Goal: Book appointment/travel/reservation

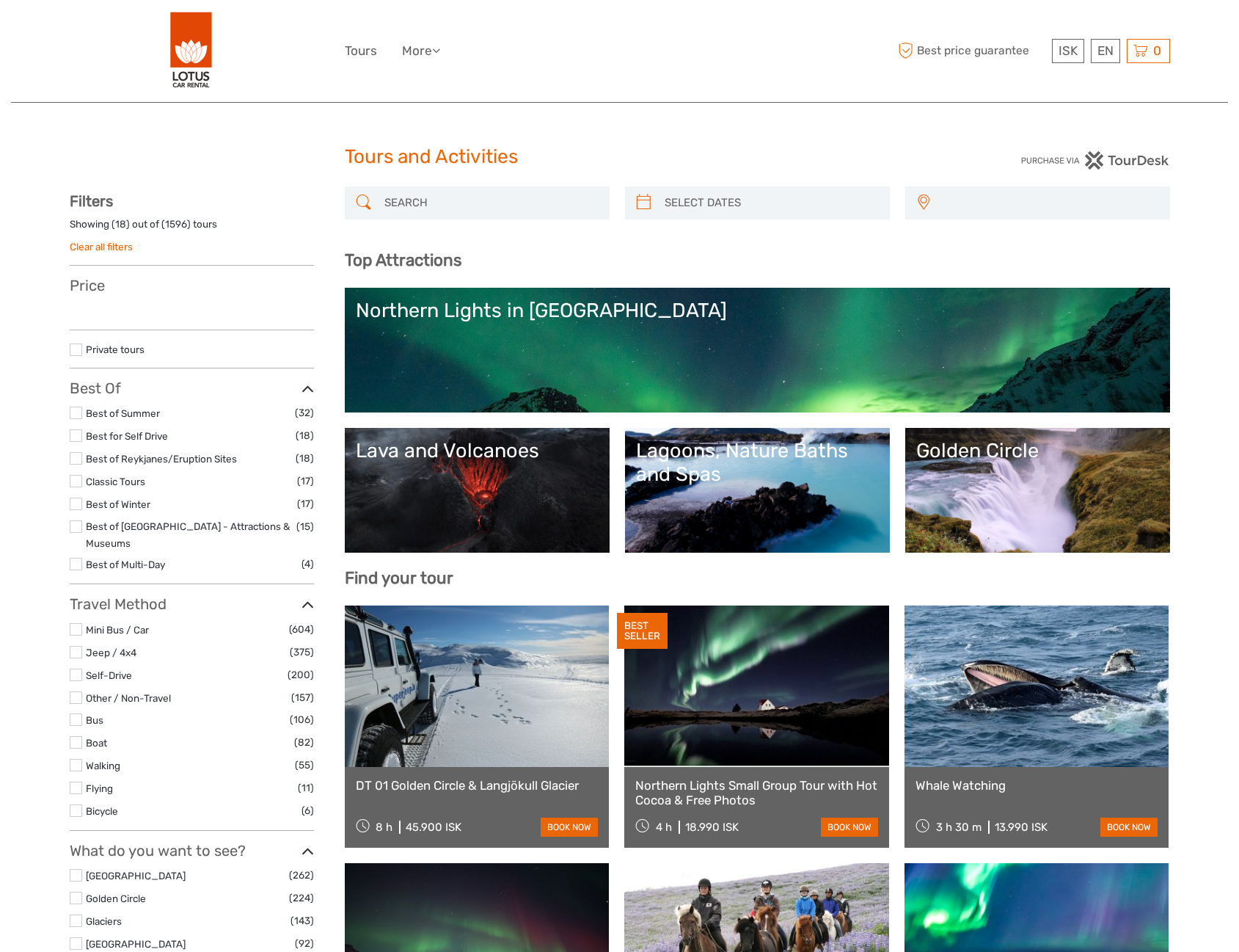
select select
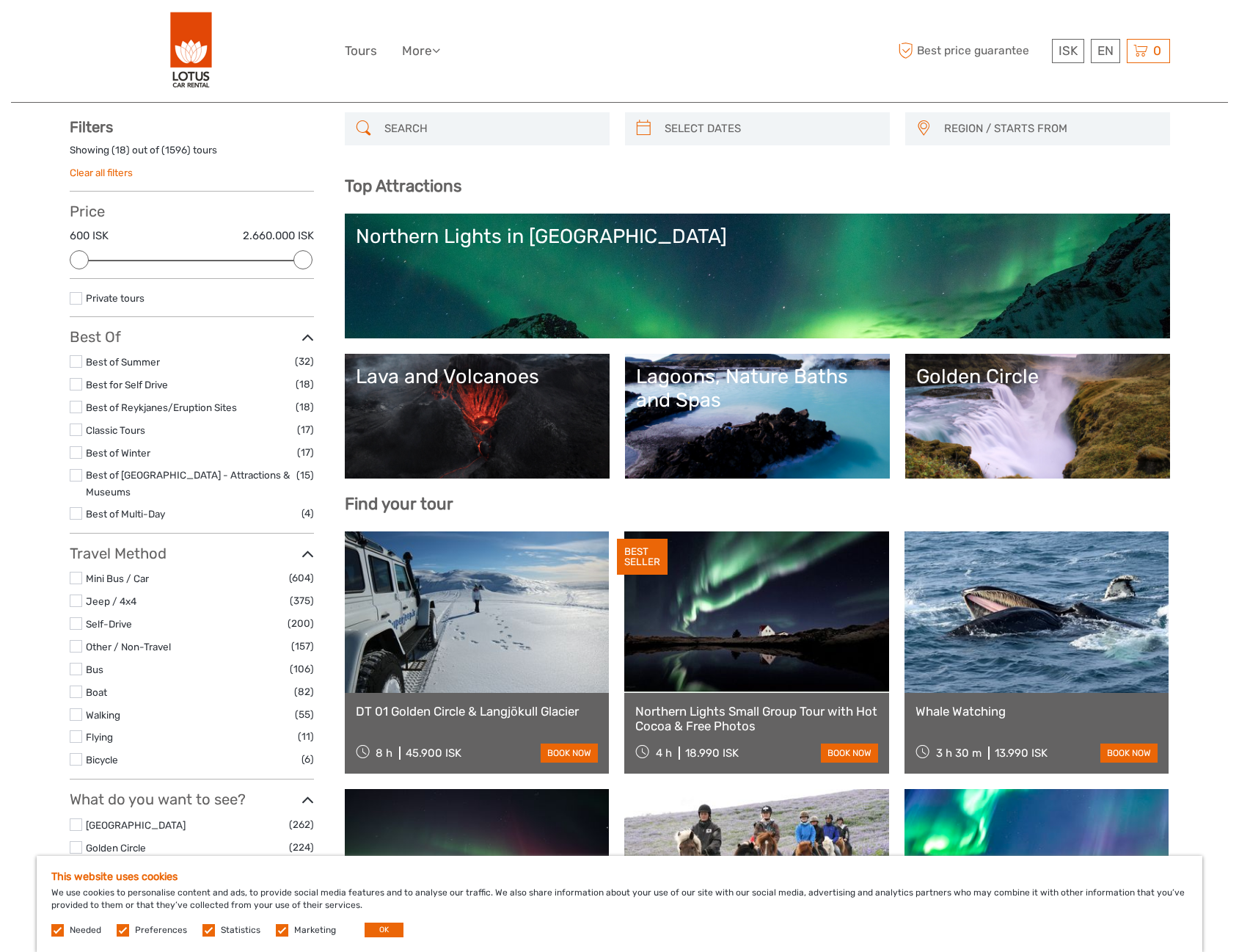
scroll to position [74, 0]
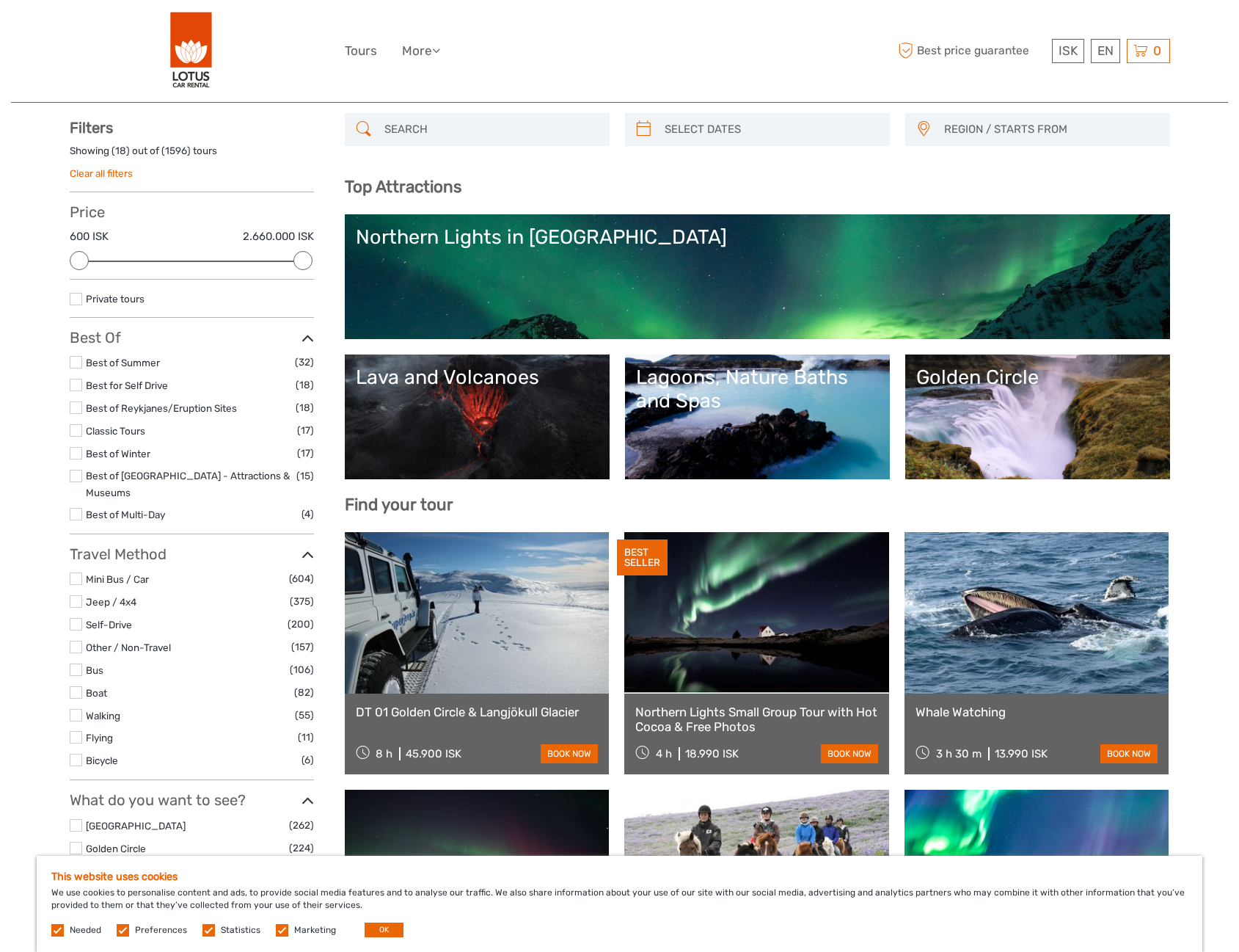
click at [580, 279] on link "Northern Lights in [GEOGRAPHIC_DATA]" at bounding box center [758, 276] width 804 height 103
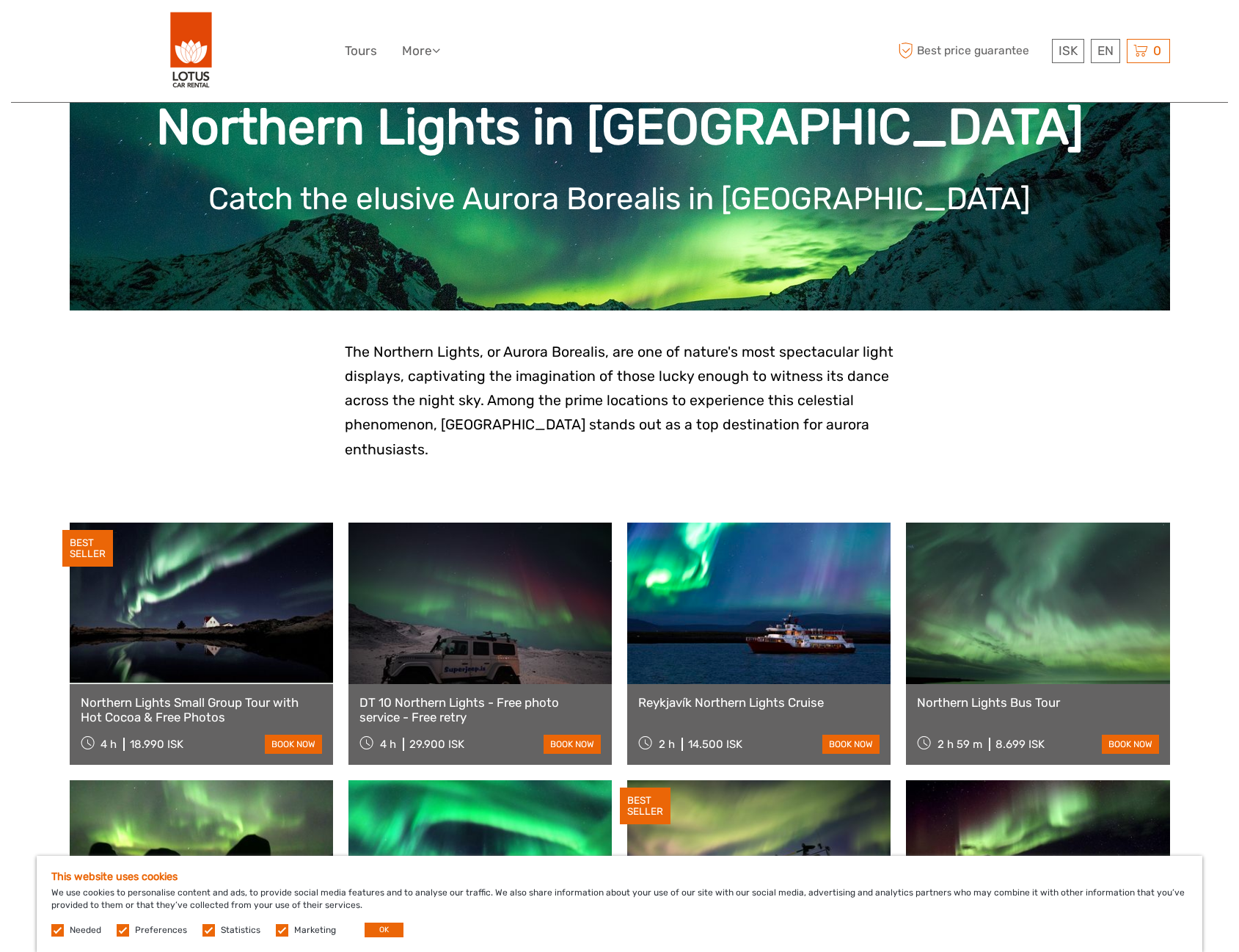
scroll to position [147, 0]
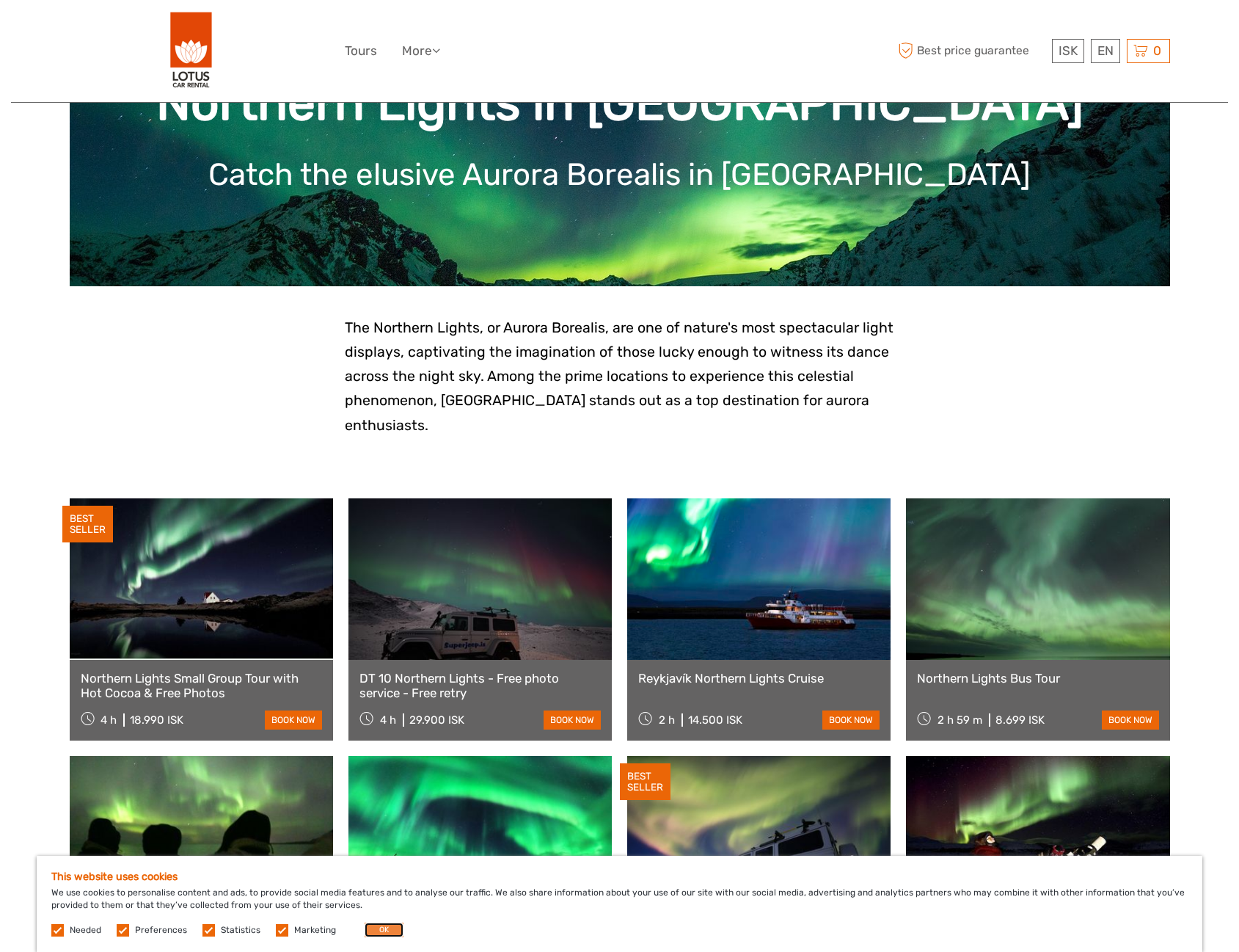
click at [390, 924] on button "OK" at bounding box center [384, 929] width 39 height 15
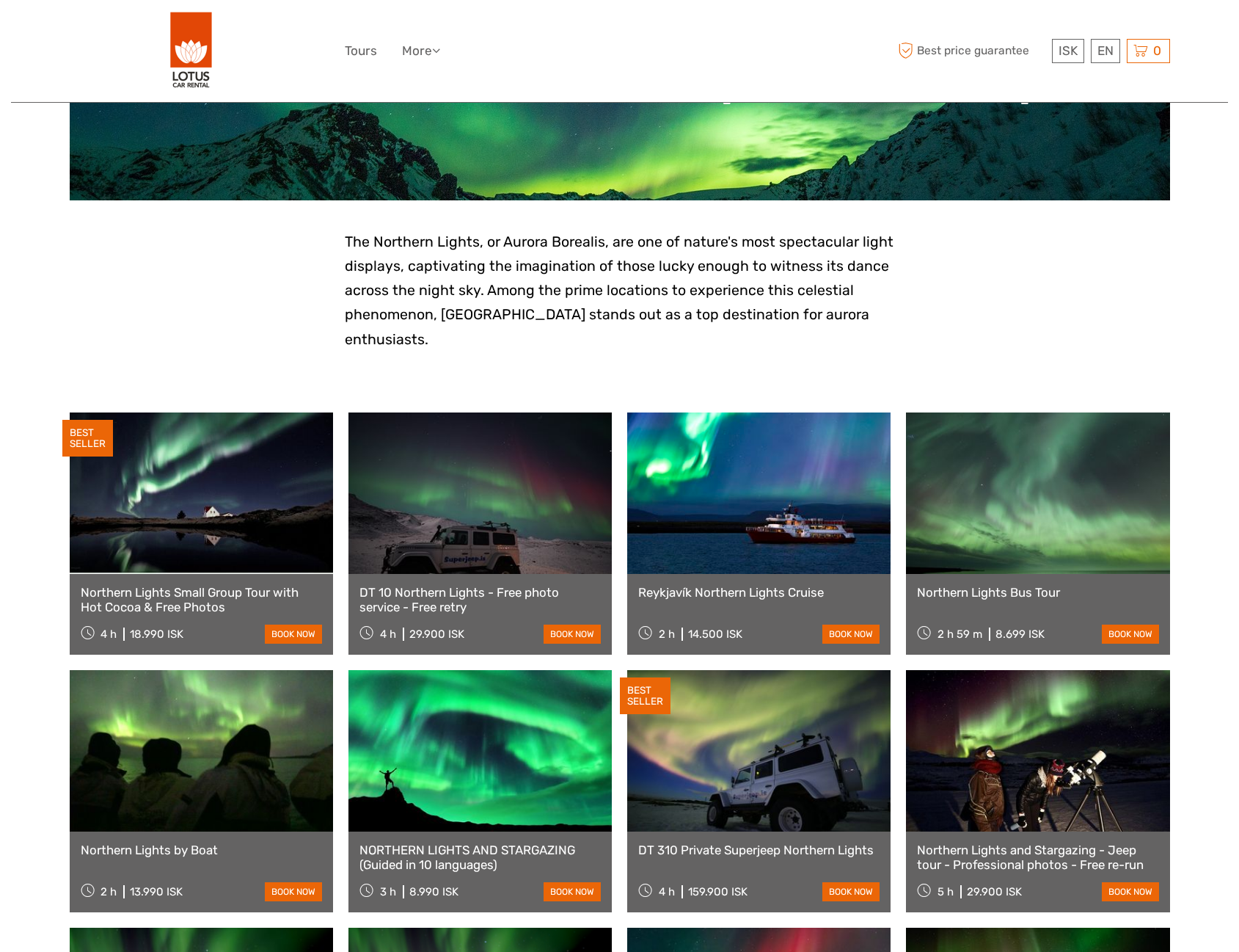
scroll to position [221, 0]
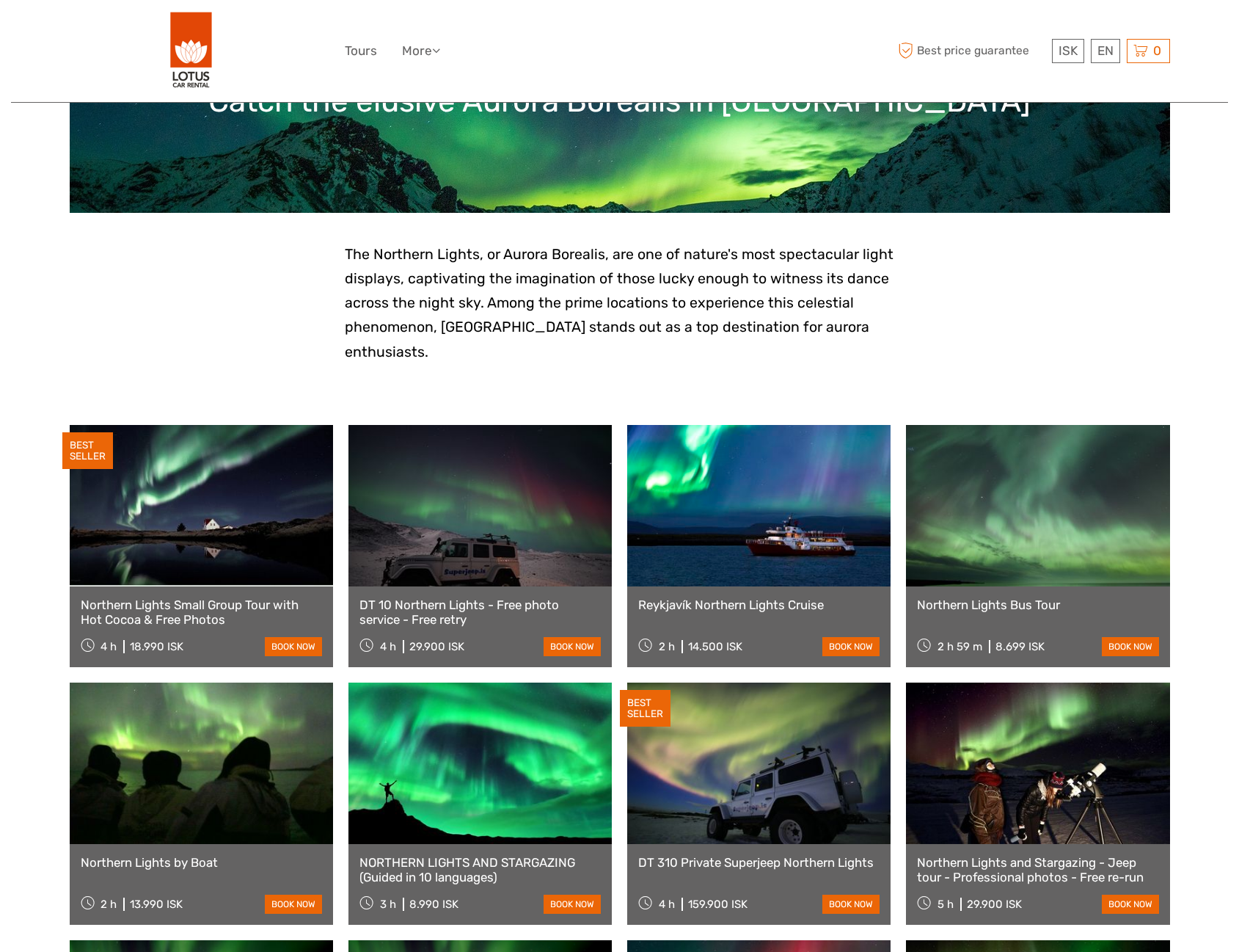
click at [519, 515] on link at bounding box center [480, 505] width 264 height 162
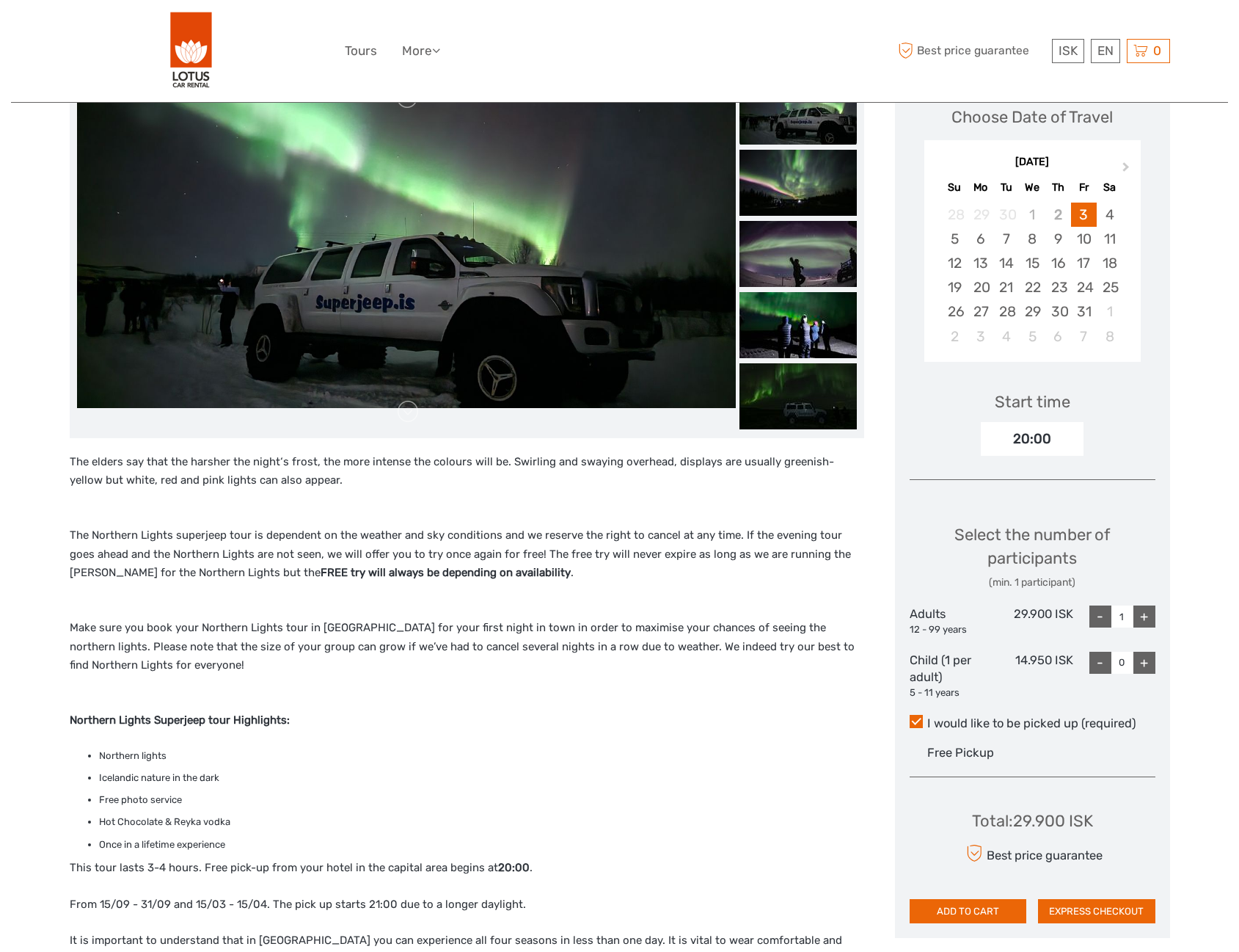
scroll to position [514, 0]
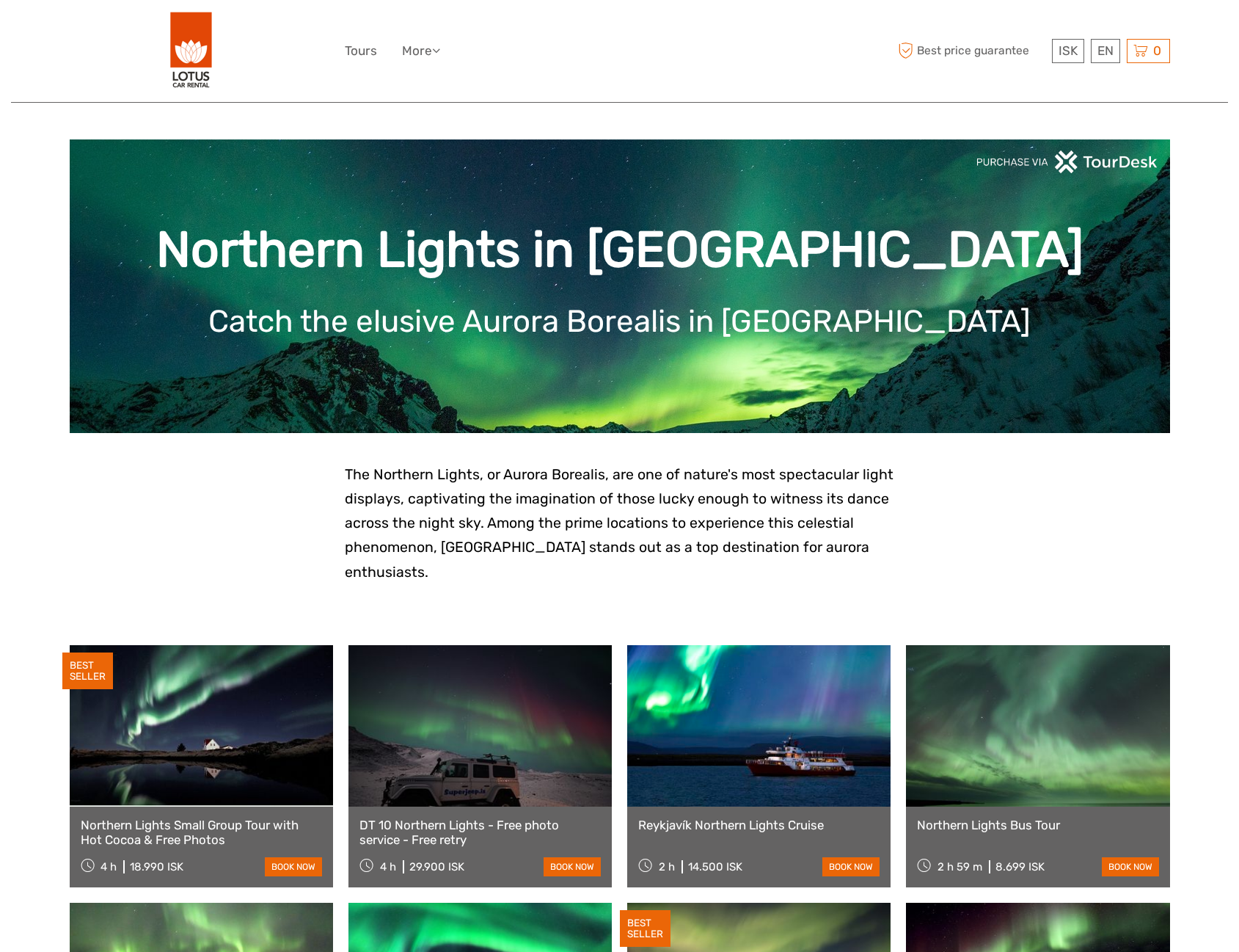
scroll to position [221, 0]
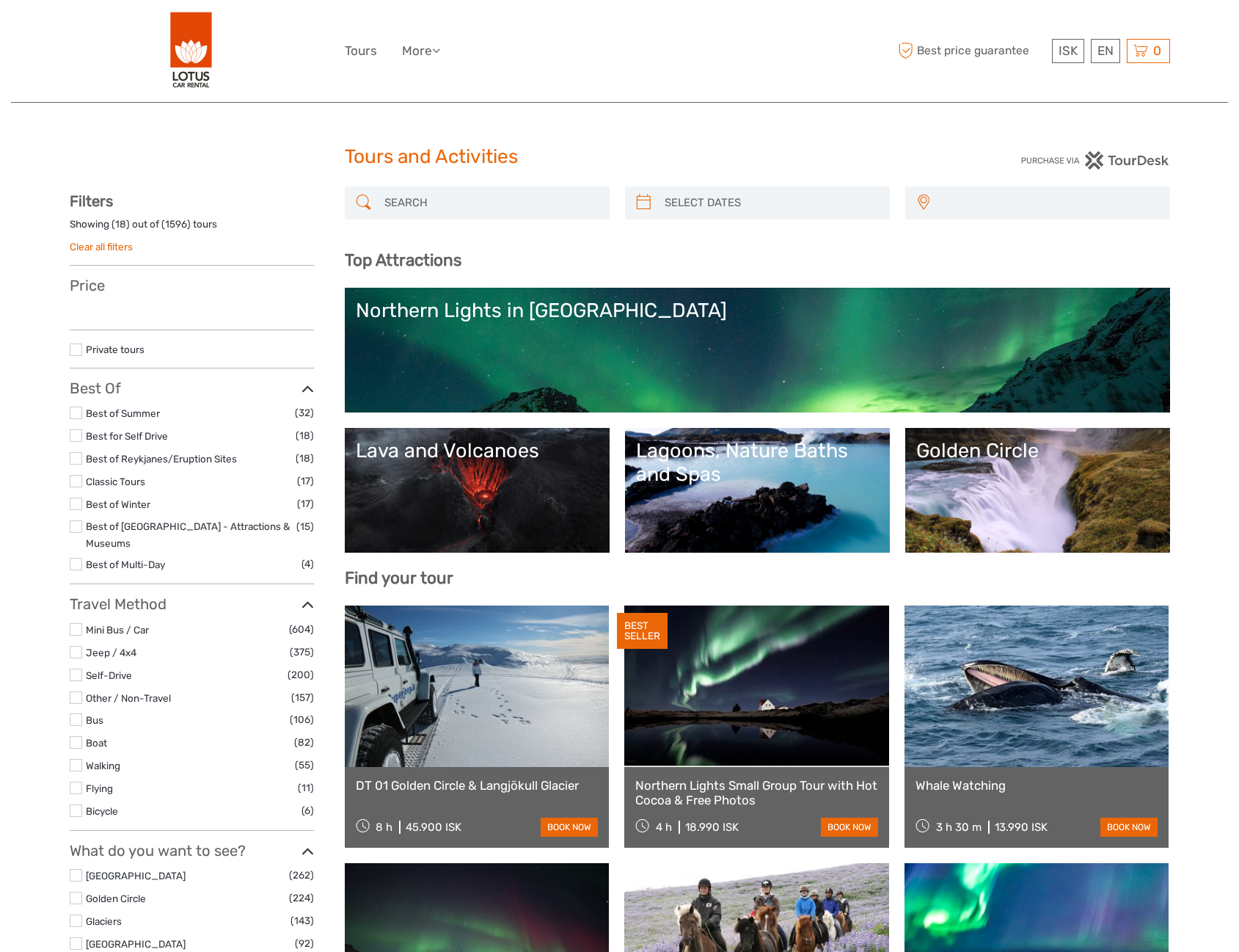
select select
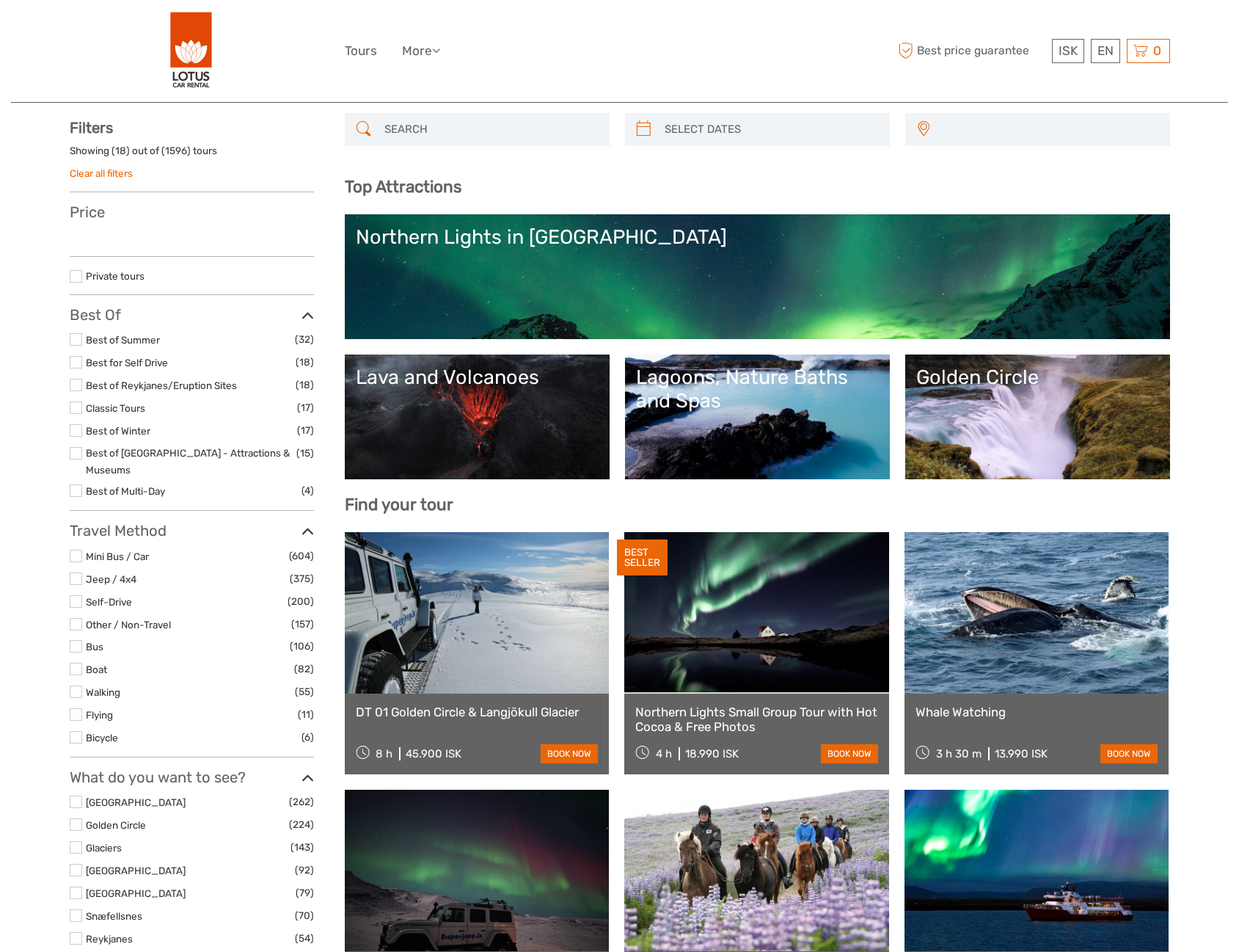
select select
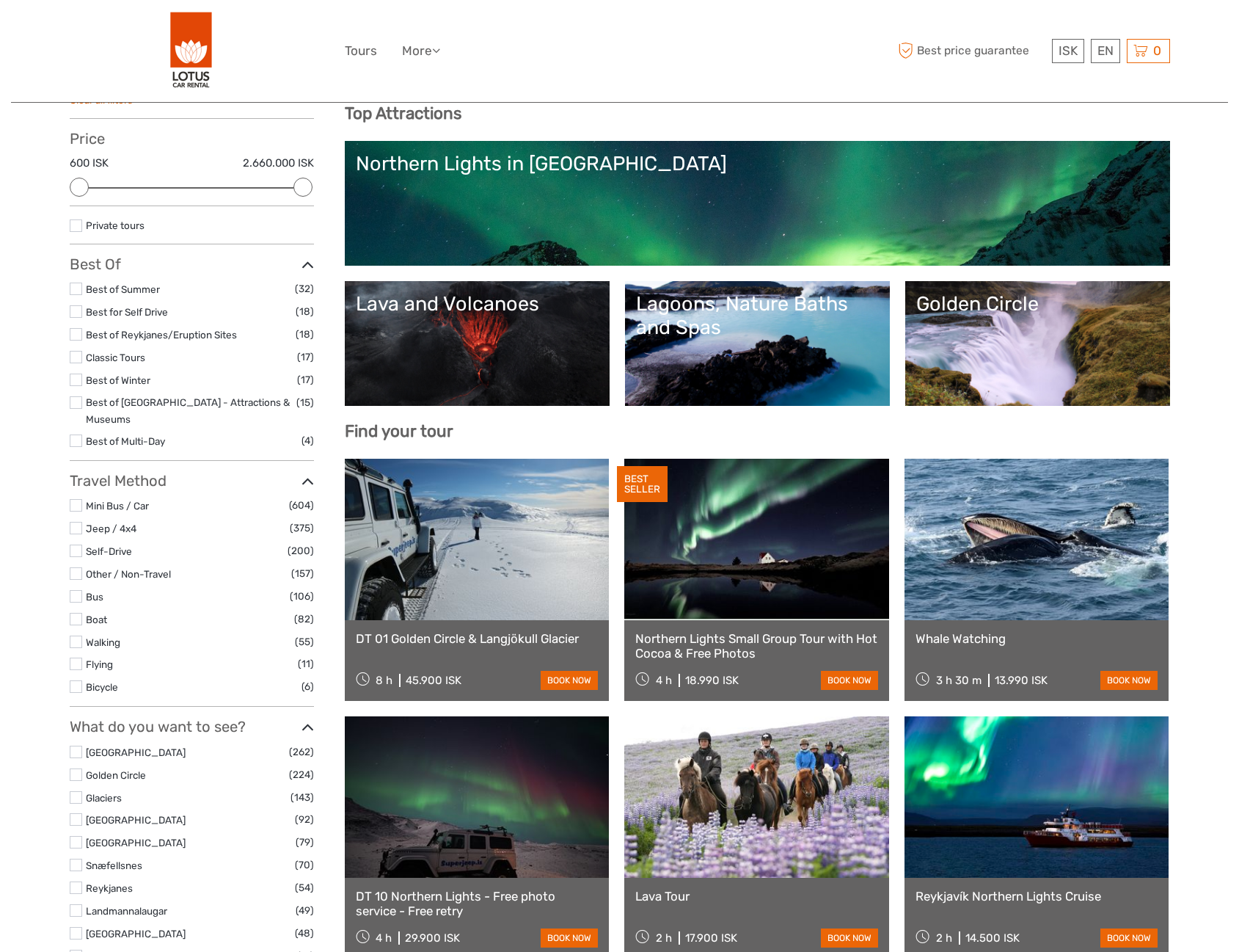
scroll to position [221, 0]
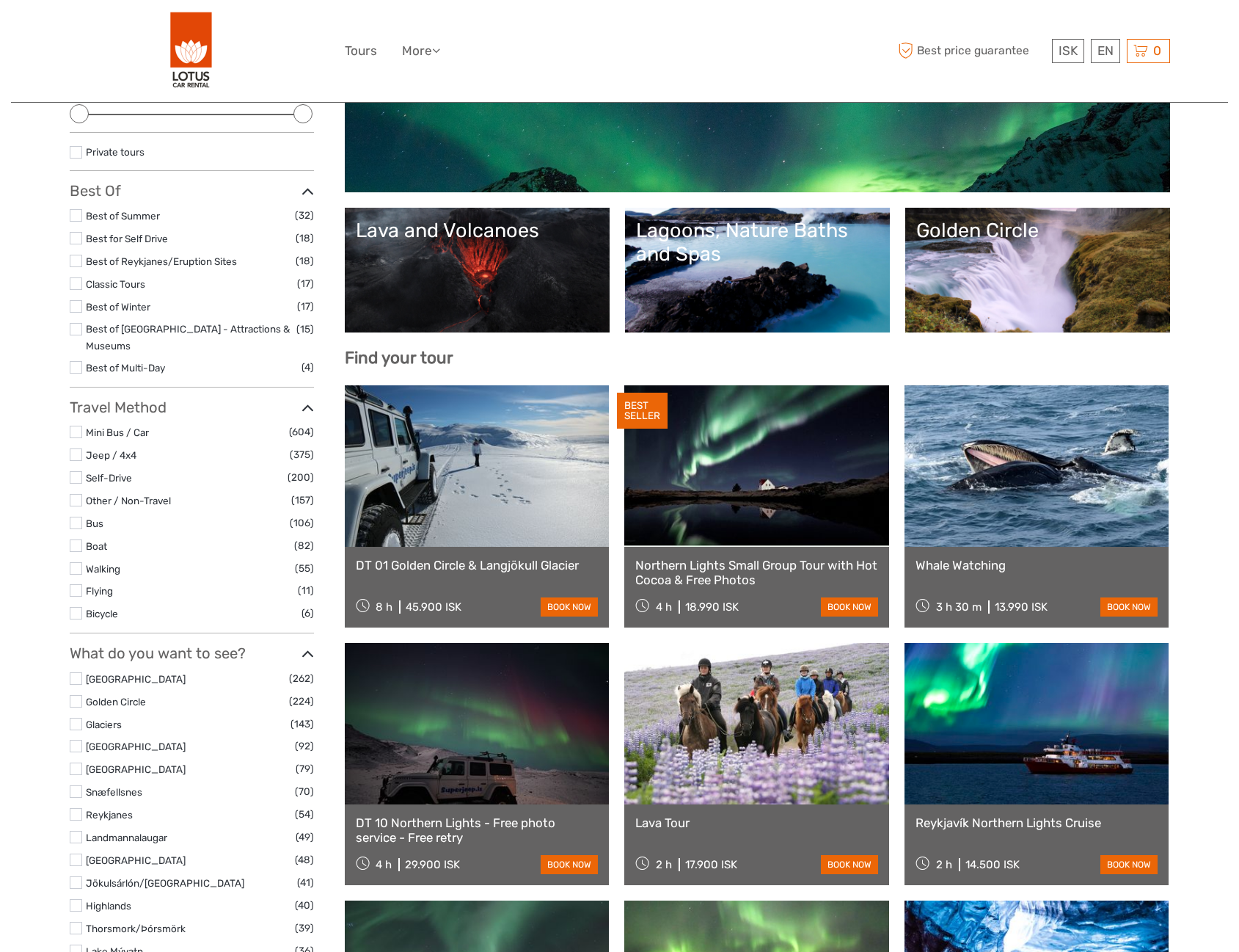
click at [992, 299] on link "Golden Circle" at bounding box center [1038, 270] width 243 height 103
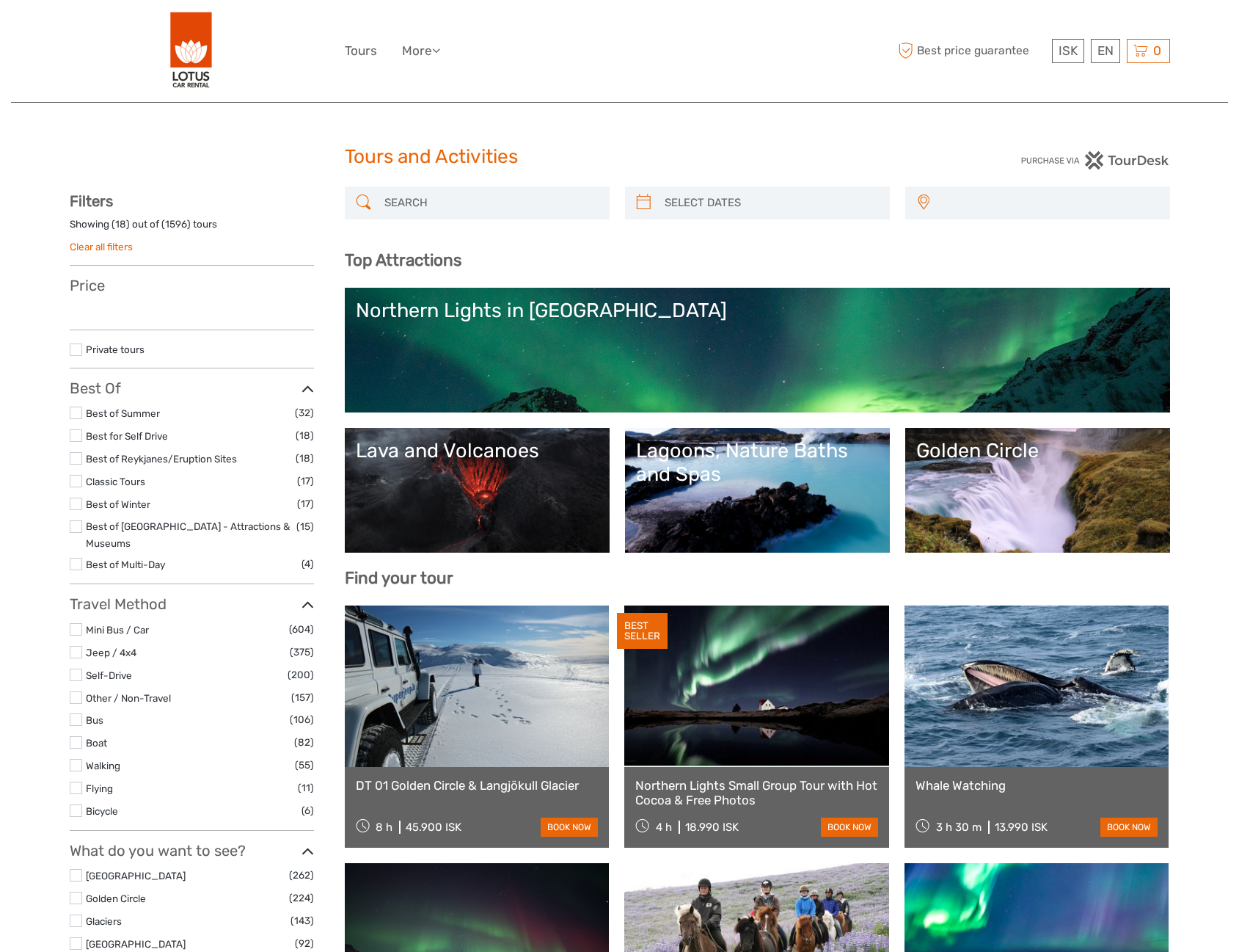
select select
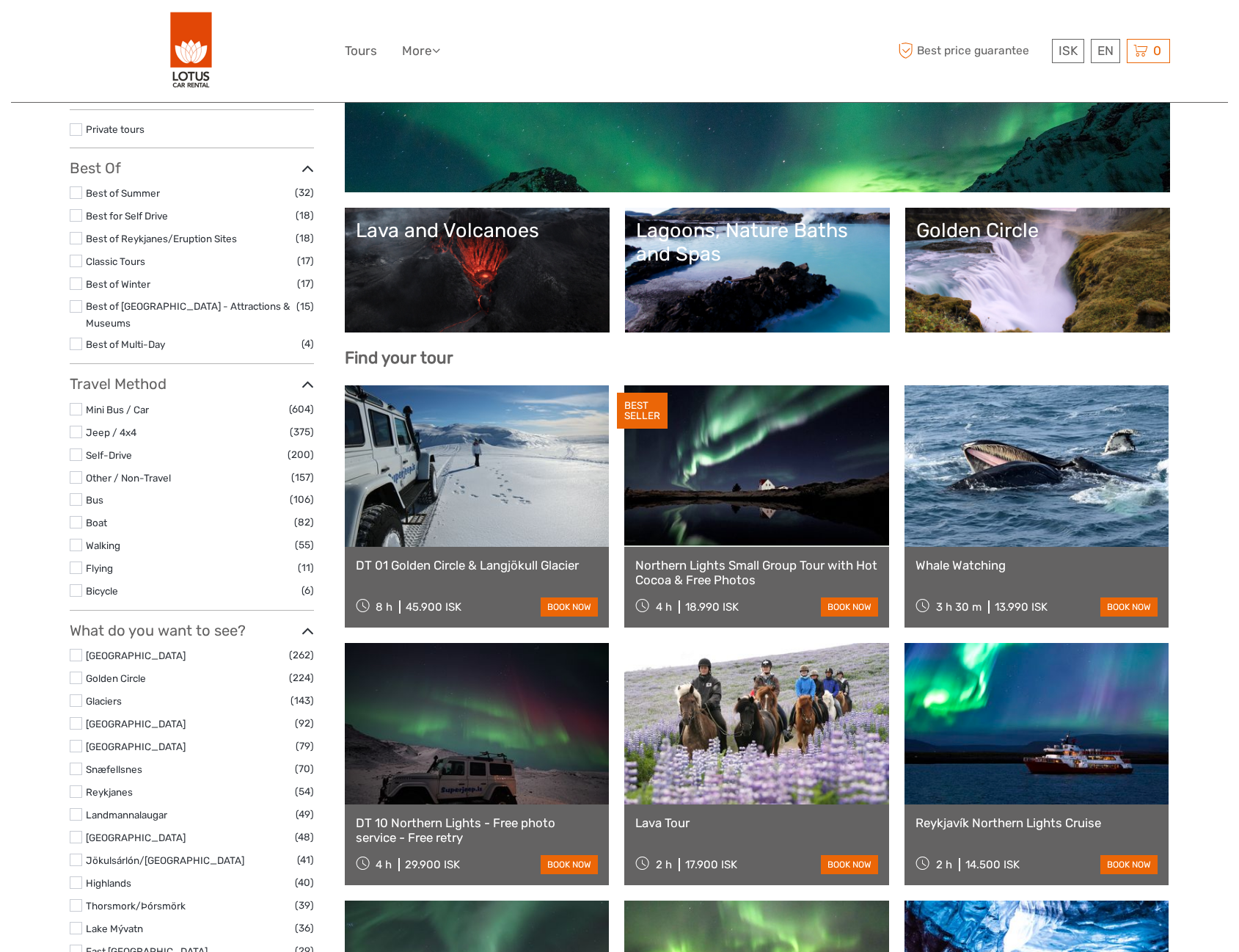
select select
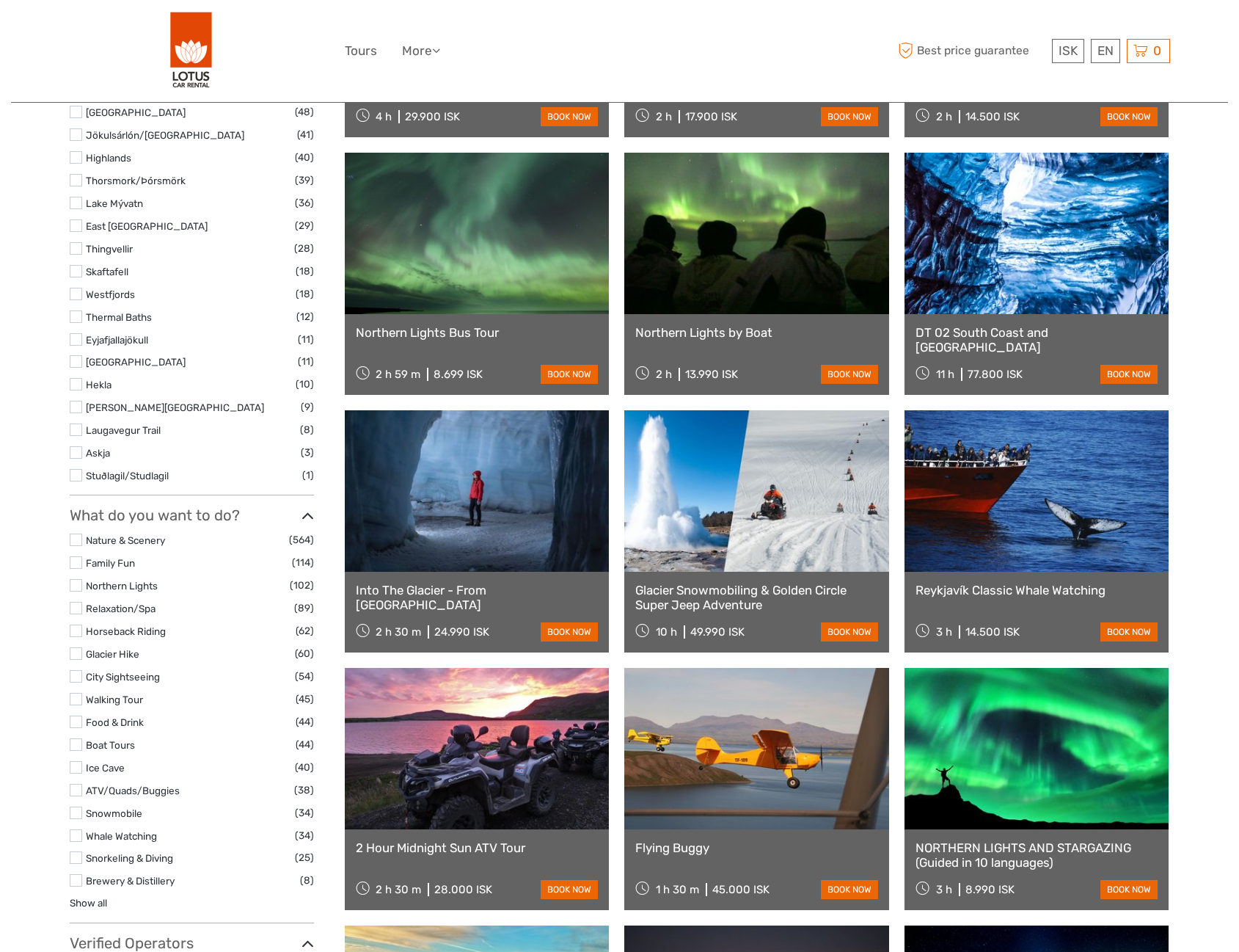
scroll to position [1027, 0]
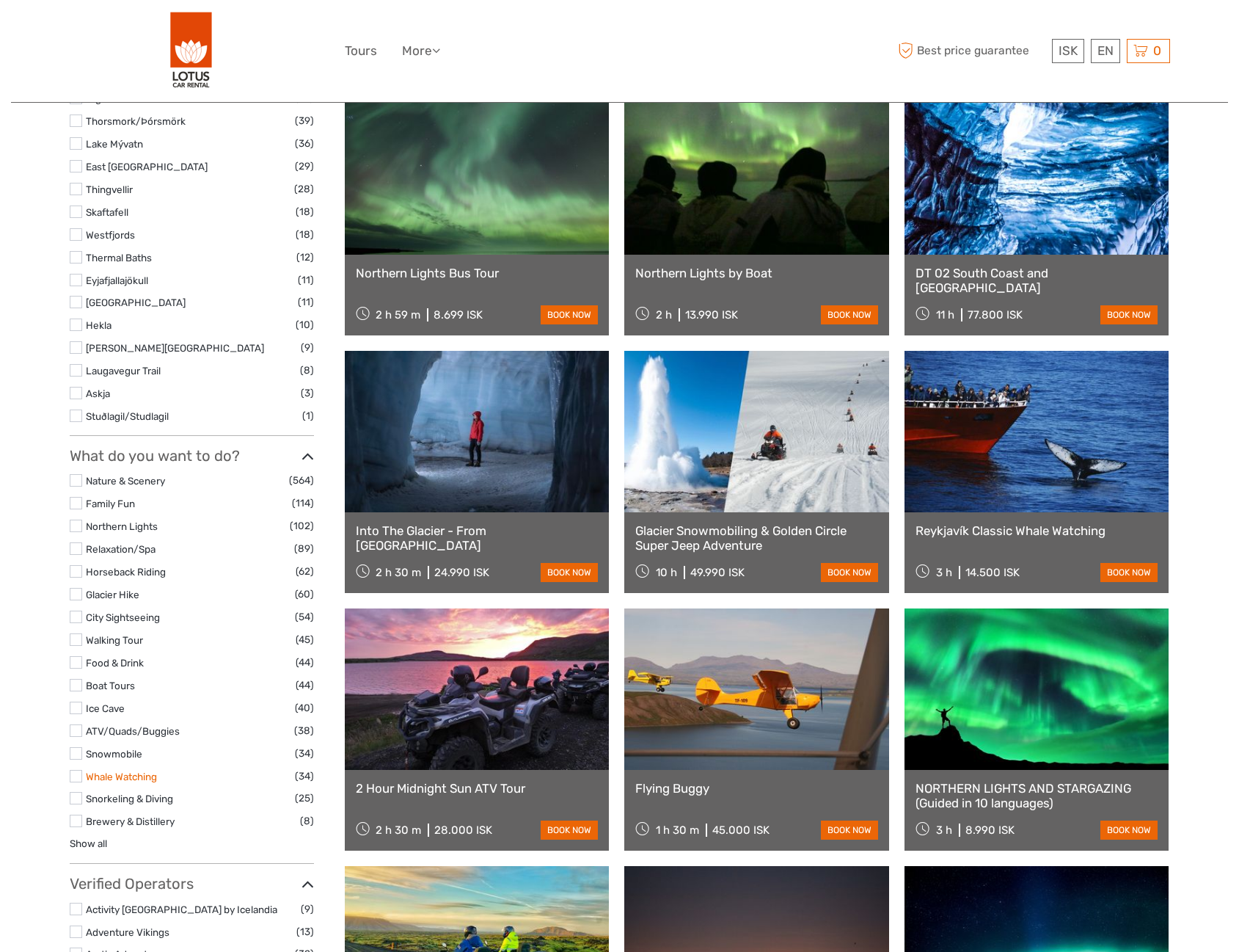
click at [117, 771] on link "Whale Watching" at bounding box center [122, 777] width 72 height 12
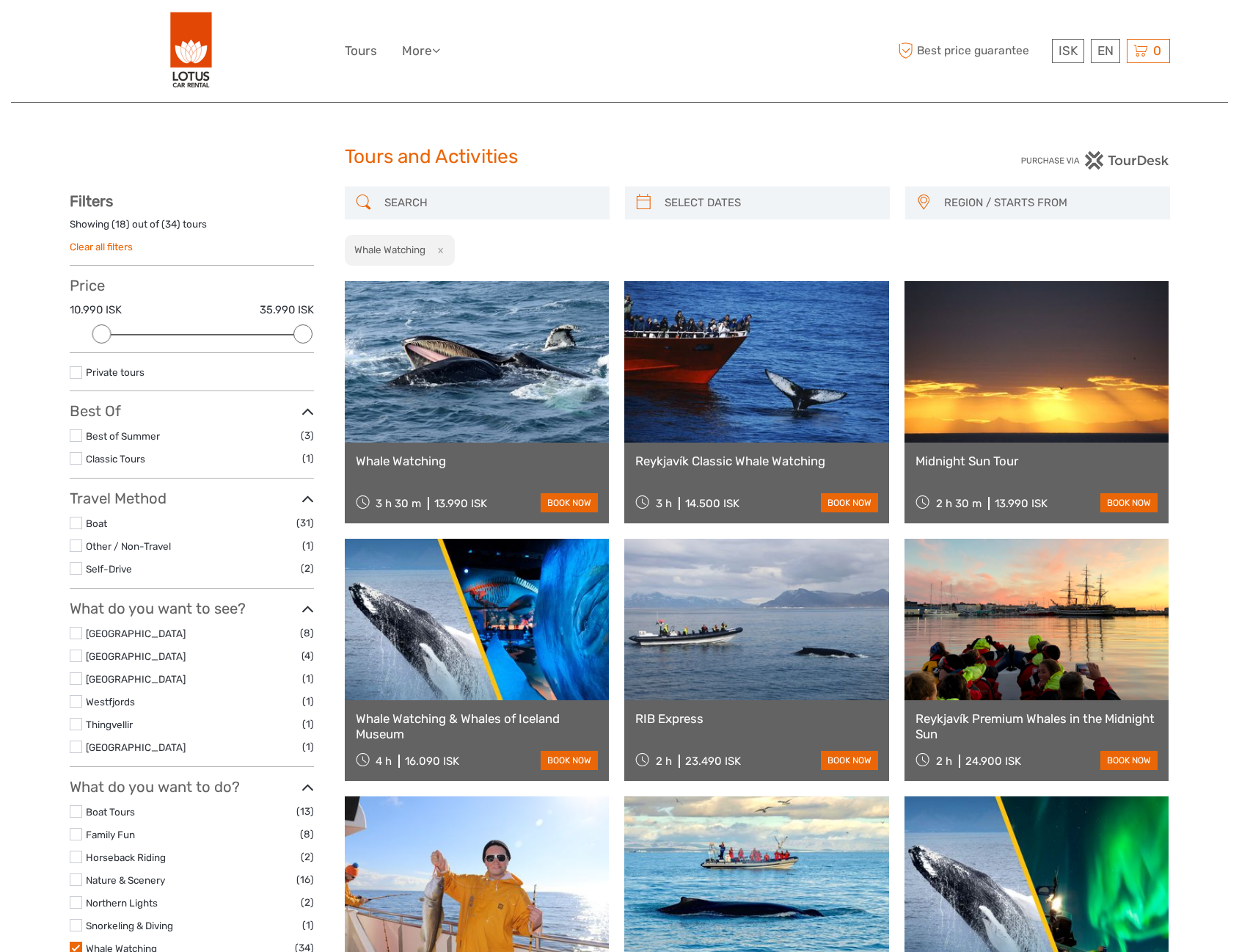
click at [956, 219] on div "REGION / STARTS FROM [GEOGRAPHIC_DATA] East North Northeast [GEOGRAPHIC_DATA] /…" at bounding box center [1038, 203] width 265 height 33
click at [966, 210] on span "REGION / STARTS FROM" at bounding box center [1051, 203] width 225 height 25
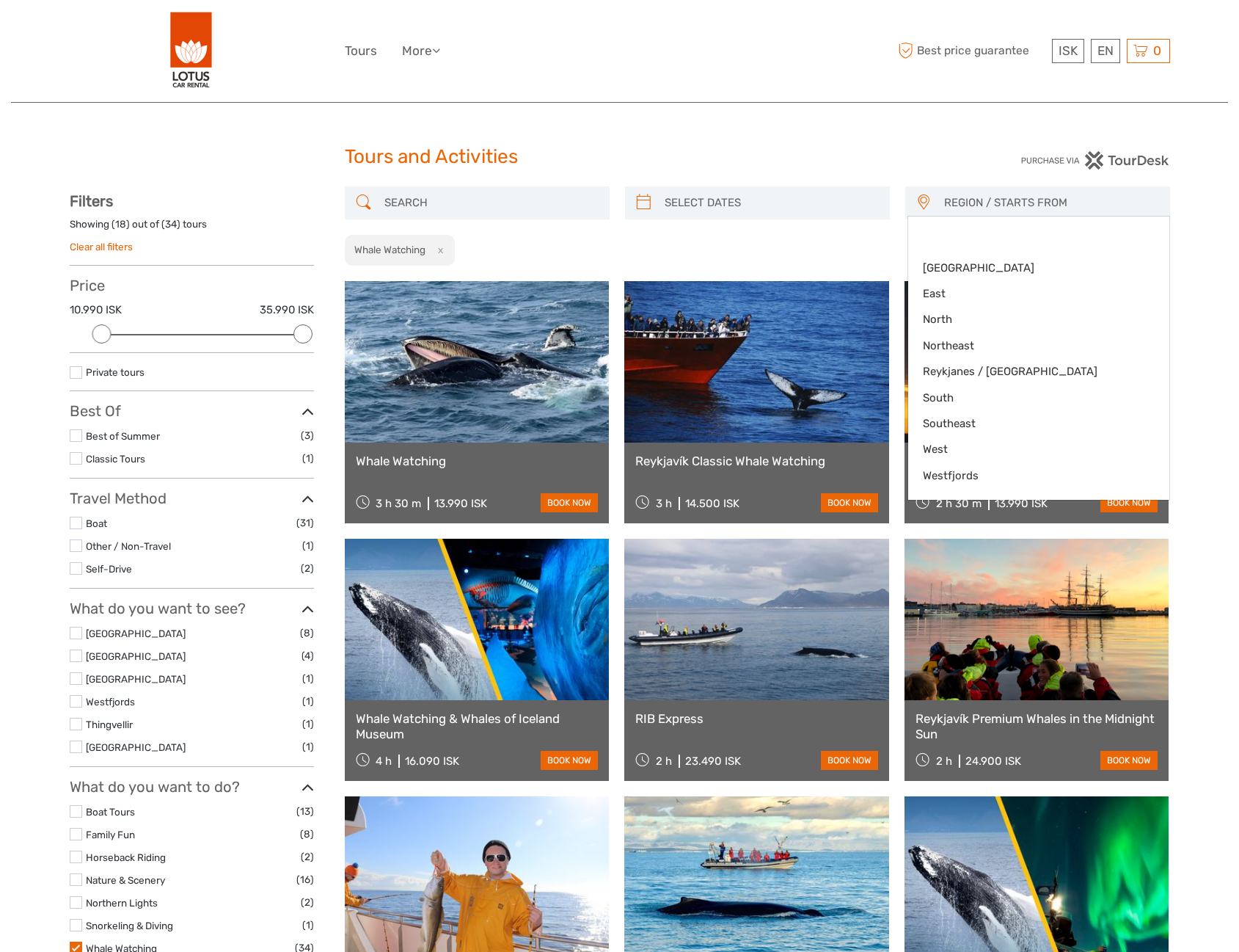
click at [966, 210] on span "REGION / STARTS FROM" at bounding box center [1051, 203] width 225 height 25
